Goal: Check status

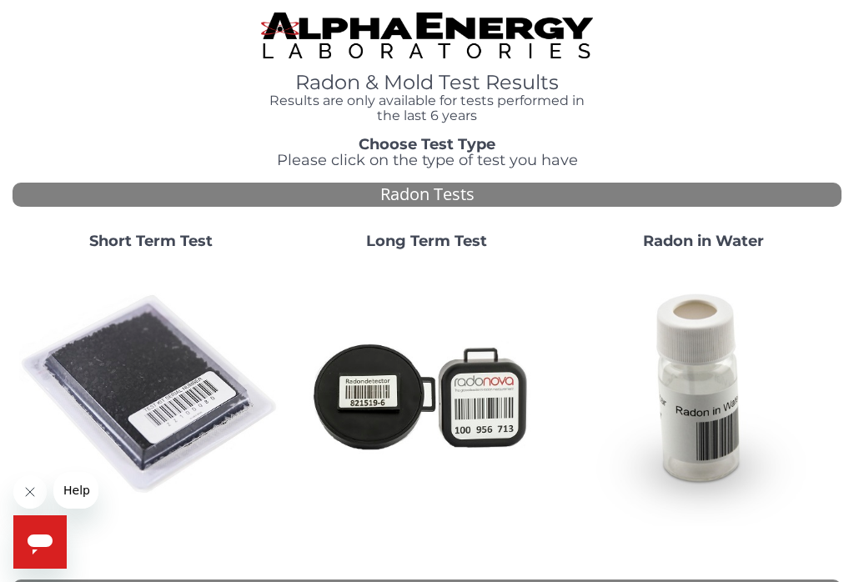
click at [159, 245] on strong "Short Term Test" at bounding box center [150, 241] width 123 height 18
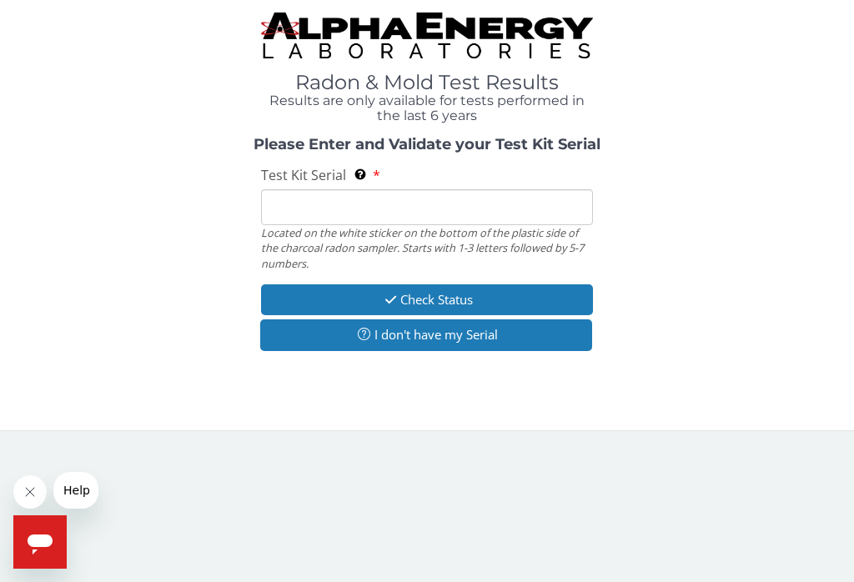
click at [301, 203] on input "Test Kit Serial Located on the white sticker on the bottom of the plastic side …" at bounding box center [427, 207] width 332 height 36
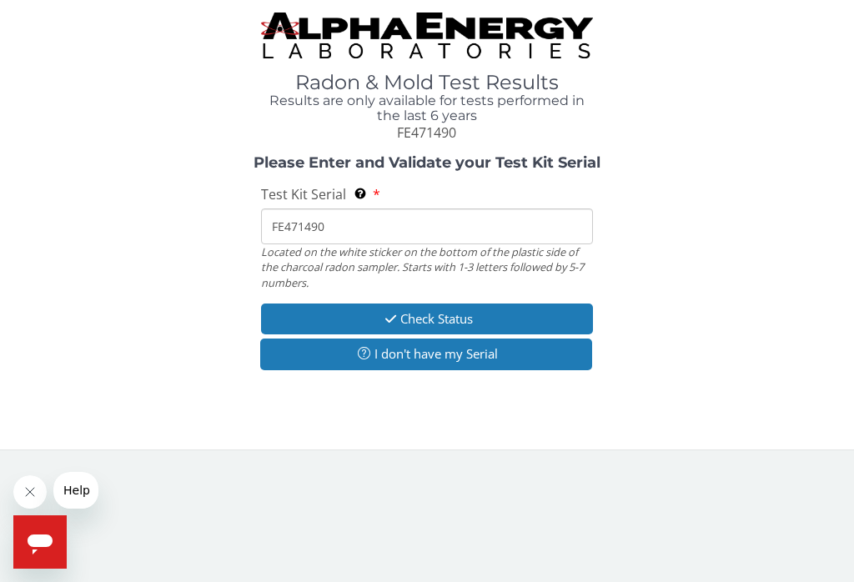
type input "FE471490"
click at [565, 313] on button "Check Status" at bounding box center [427, 319] width 332 height 31
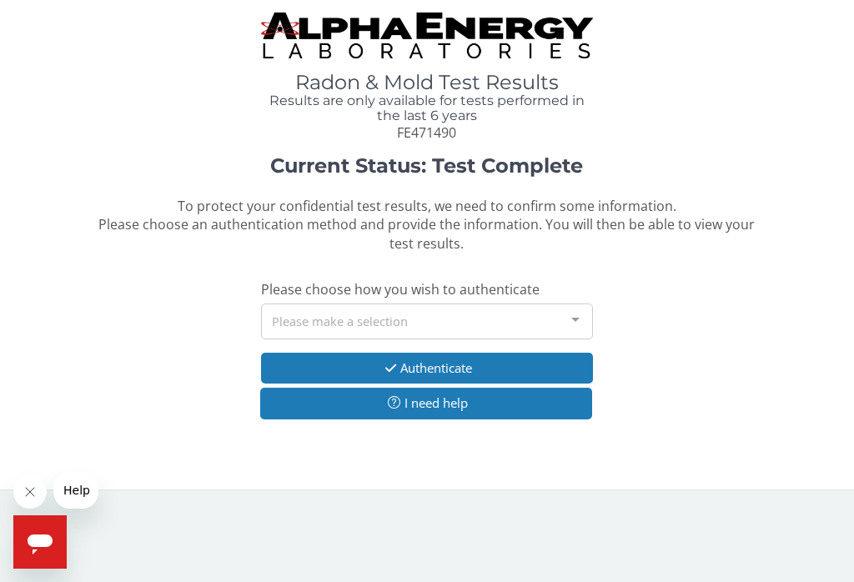
click at [576, 321] on div at bounding box center [575, 321] width 33 height 32
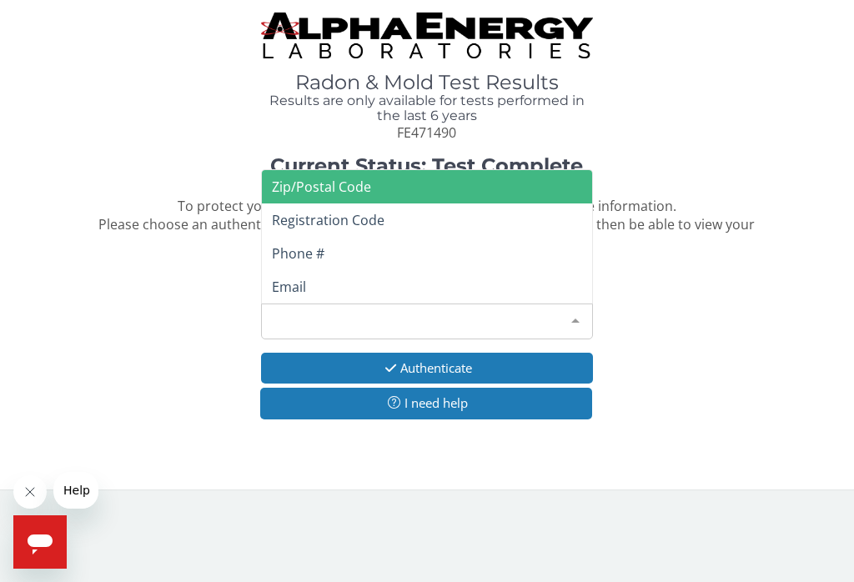
click at [318, 252] on span "Phone #" at bounding box center [298, 253] width 53 height 18
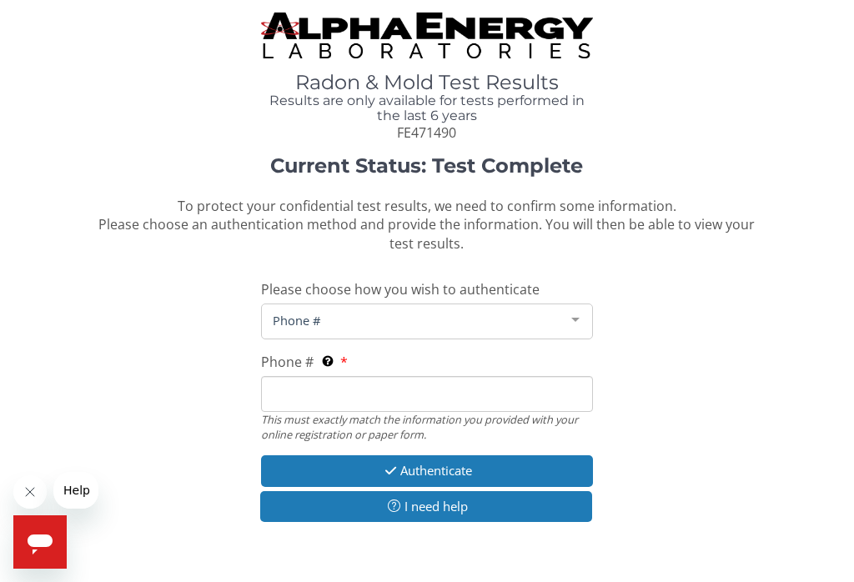
click at [305, 393] on input "Phone # This must exactly match the information you provided with your online r…" at bounding box center [427, 394] width 332 height 36
type input "6"
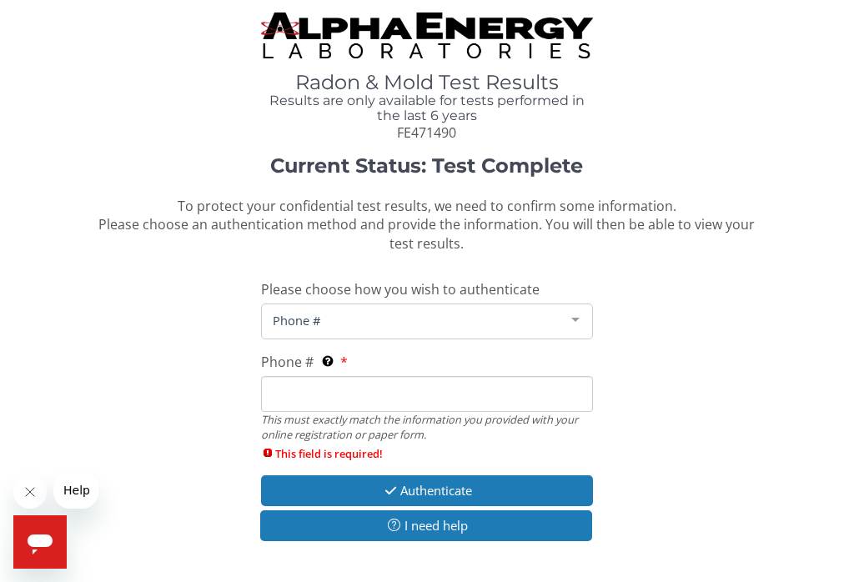
type input "9"
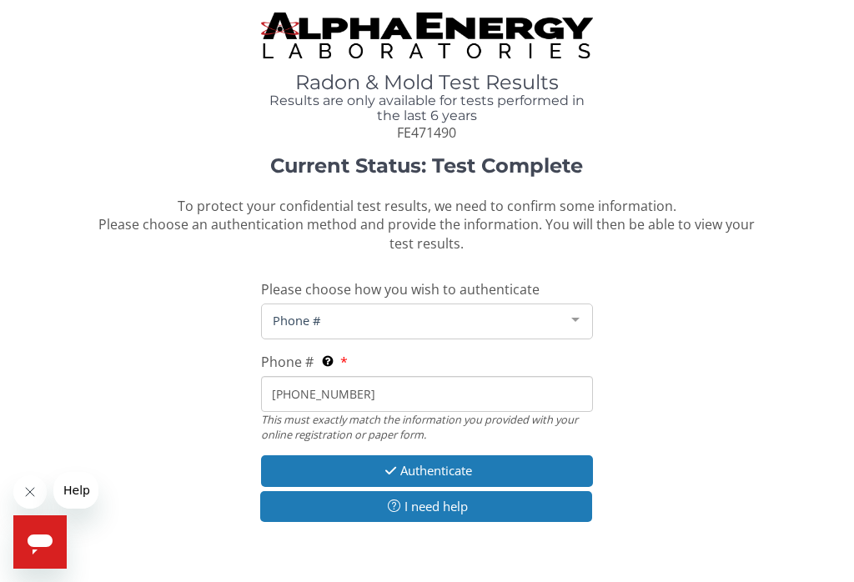
type input "[PHONE_NUMBER]"
click at [487, 456] on button "Authenticate" at bounding box center [427, 471] width 332 height 31
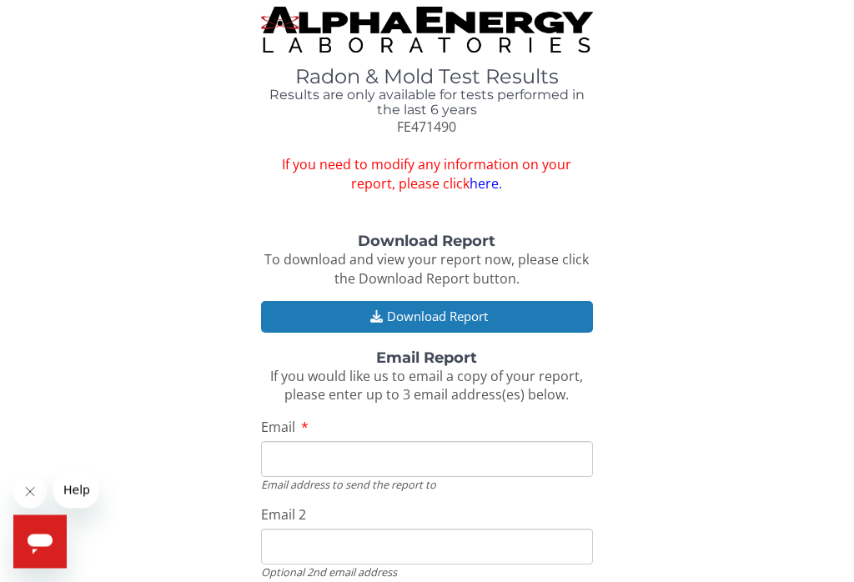
scroll to position [7, 0]
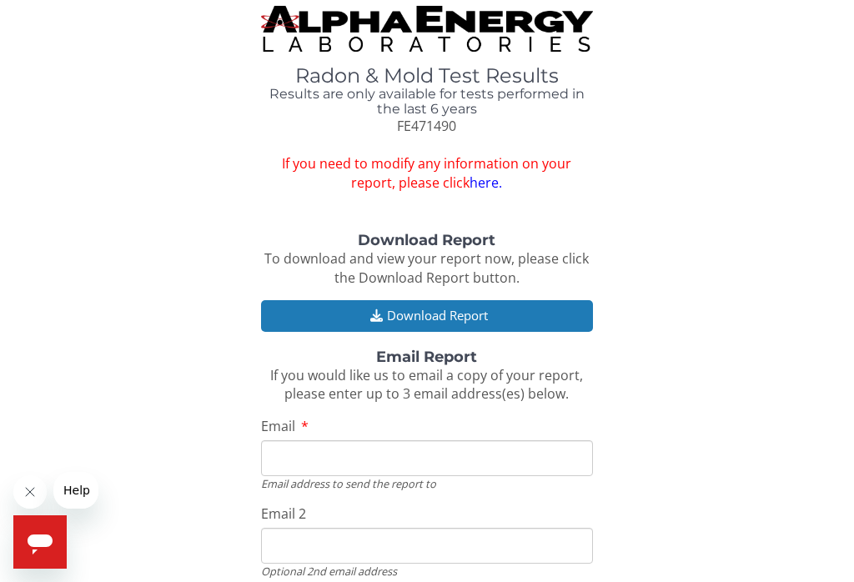
click at [539, 320] on button "Download Report" at bounding box center [427, 315] width 332 height 31
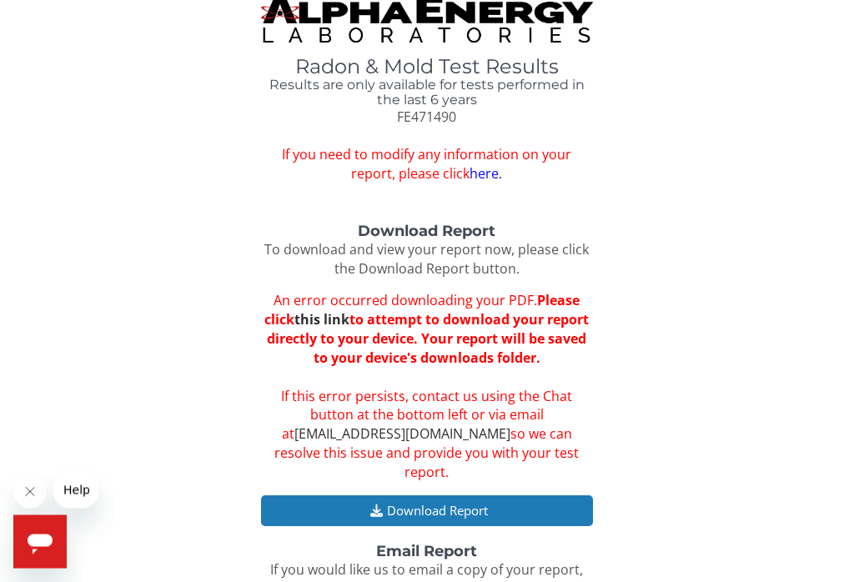
scroll to position [16, 0]
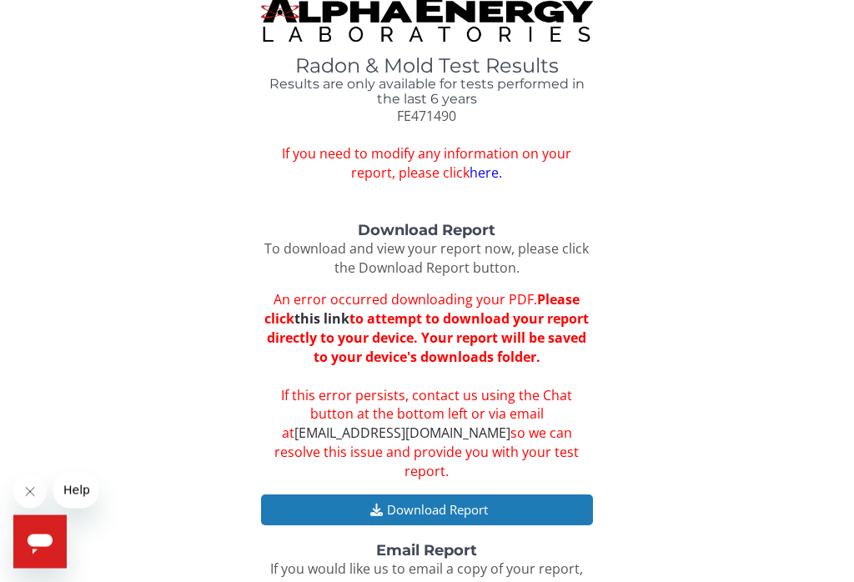
click at [471, 496] on button "Download Report" at bounding box center [427, 511] width 332 height 31
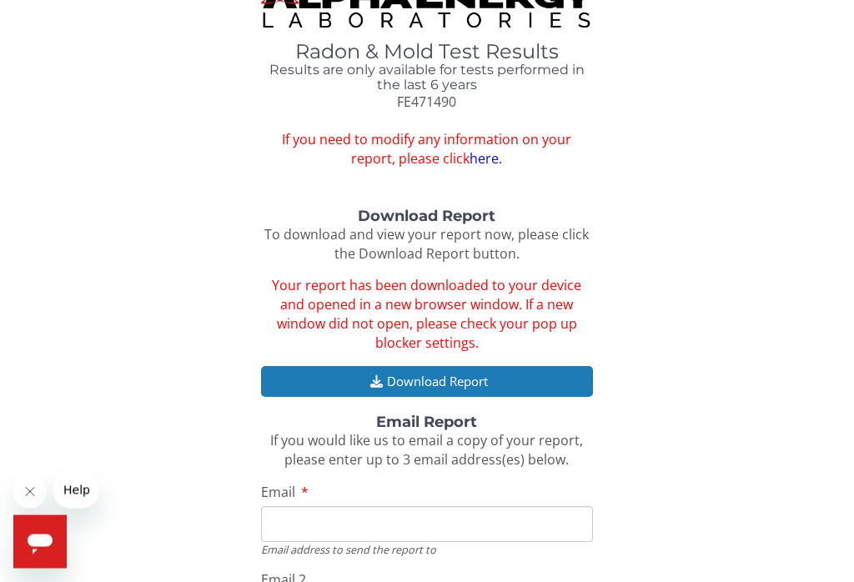
scroll to position [31, 0]
click at [507, 380] on button "Download Report" at bounding box center [427, 381] width 332 height 31
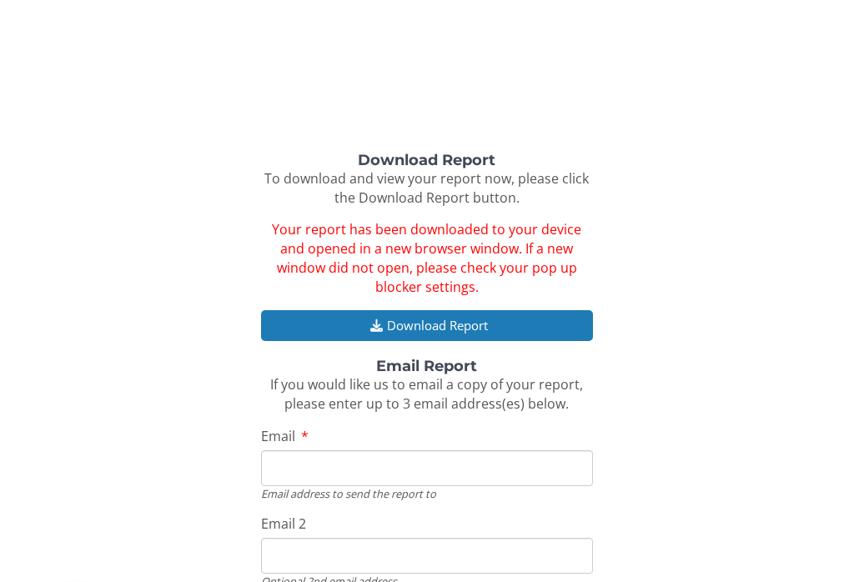
scroll to position [0, 0]
